Goal: Check status: Check status

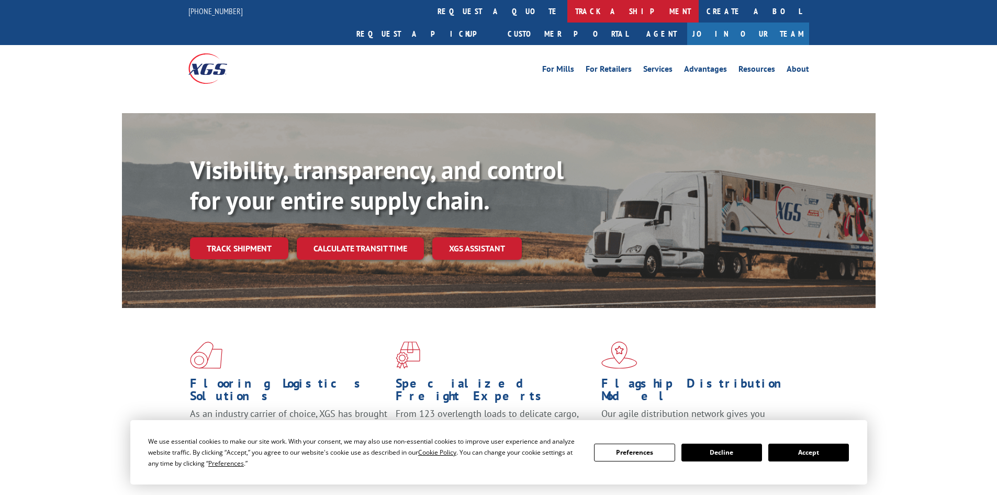
click at [567, 9] on link "track a shipment" at bounding box center [632, 11] width 131 height 23
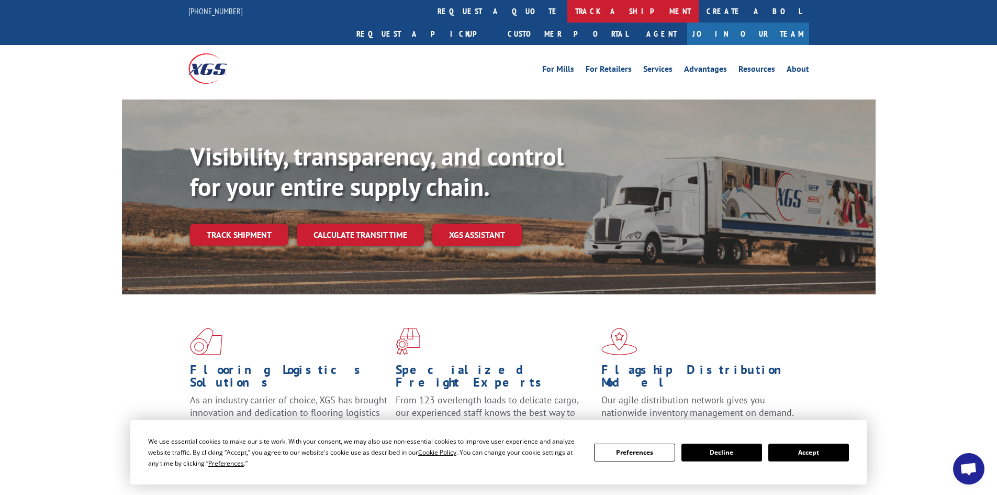
click at [567, 8] on link "track a shipment" at bounding box center [632, 11] width 131 height 23
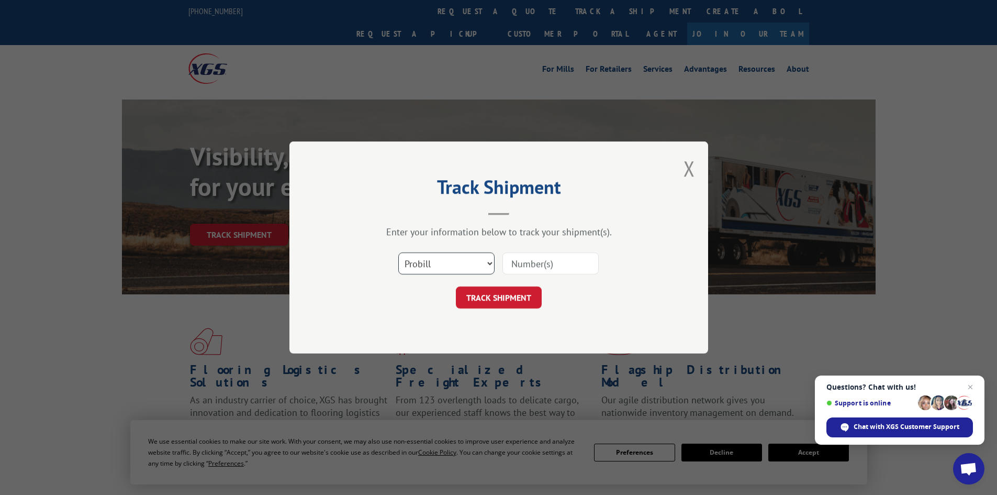
click at [435, 270] on select "Select category... Probill BOL PO" at bounding box center [446, 263] width 96 height 22
select select "bol"
click at [398, 252] on select "Select category... Probill BOL PO" at bounding box center [446, 263] width 96 height 22
click at [521, 267] on input at bounding box center [550, 263] width 96 height 22
paste input "6021876"
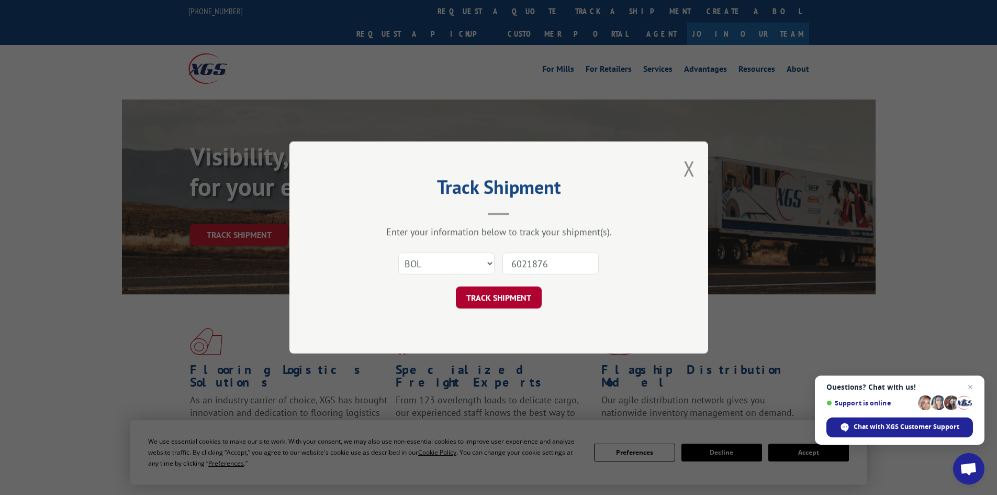
type input "6021876"
click at [488, 304] on button "TRACK SHIPMENT" at bounding box center [499, 297] width 86 height 22
